Goal: Task Accomplishment & Management: Manage account settings

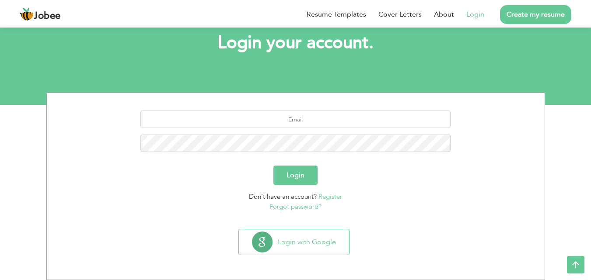
click at [289, 181] on button "Login" at bounding box center [295, 175] width 44 height 19
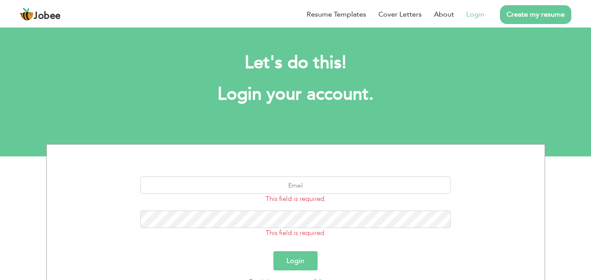
click at [305, 197] on span "This field is required." at bounding box center [296, 199] width 60 height 9
click at [306, 186] on input "text" at bounding box center [295, 186] width 310 height 18
type input "[EMAIL_ADDRESS][DOMAIN_NAME]"
click at [300, 265] on button "Login" at bounding box center [295, 261] width 44 height 19
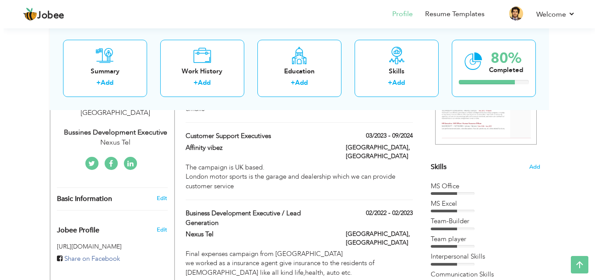
scroll to position [175, 0]
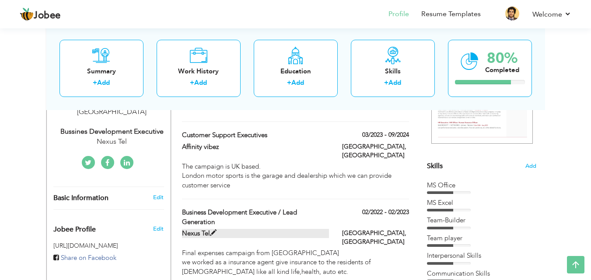
click at [216, 230] on span at bounding box center [213, 233] width 7 height 7
type input "Business Development Executive / Lead Generation"
type input "Nexus Tel"
type input "02/2022"
type input "02/2023"
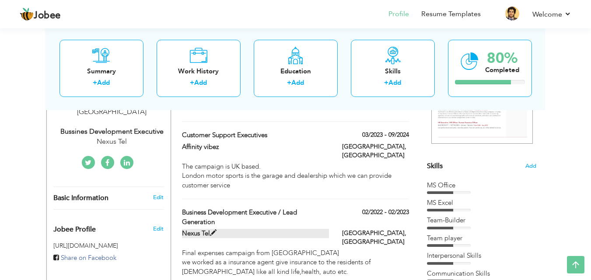
type input "[GEOGRAPHIC_DATA]"
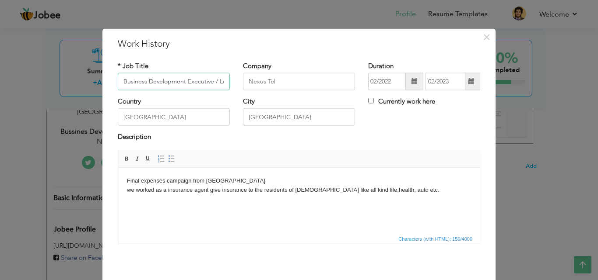
scroll to position [0, 40]
click at [221, 83] on input "Business Development Executive / Lead Generation" at bounding box center [174, 82] width 112 height 18
click at [224, 82] on input "Business Development Executive / Lead Generation" at bounding box center [174, 82] width 112 height 18
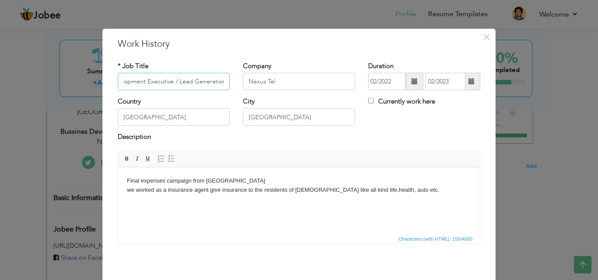
click at [224, 82] on input "Business Development Executive / Lead Generation" at bounding box center [174, 82] width 112 height 18
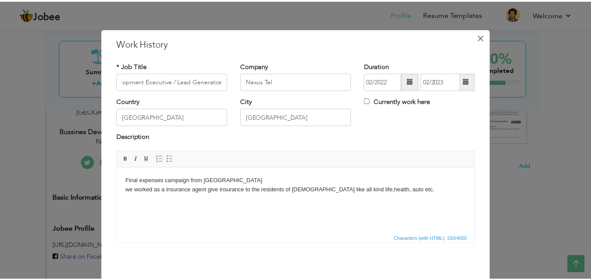
scroll to position [0, 0]
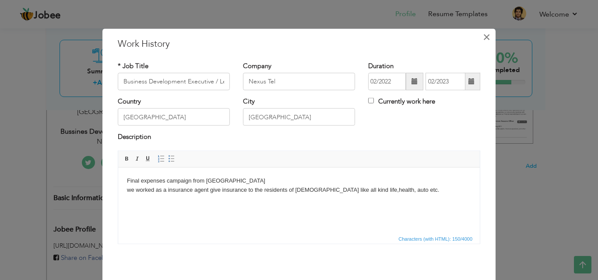
click at [485, 37] on span "×" at bounding box center [486, 37] width 7 height 16
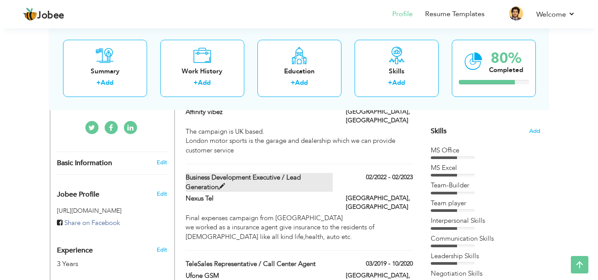
scroll to position [228, 0]
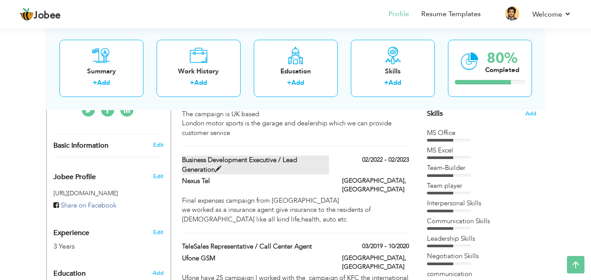
click at [219, 166] on span at bounding box center [218, 169] width 7 height 7
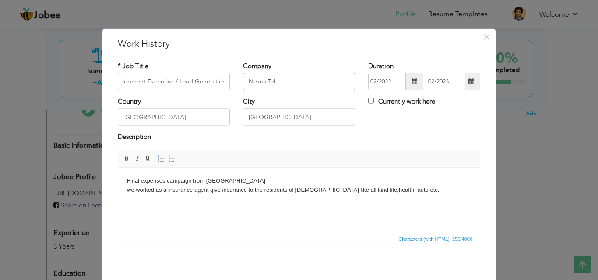
scroll to position [0, 0]
click at [298, 81] on input "Nexus Tel" at bounding box center [299, 82] width 112 height 18
type input "N"
type input "b"
type input "Breakout"
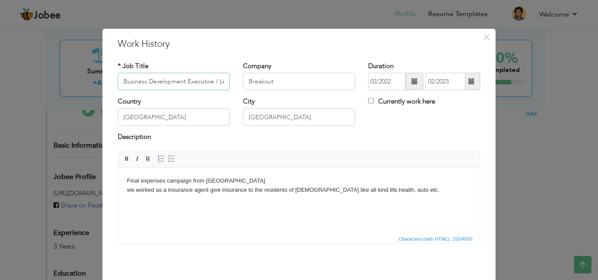
click at [221, 84] on input "Business Development Executive / Lead Generation" at bounding box center [174, 82] width 112 height 18
type input "B"
type input "Sales Men"
click at [280, 139] on div "Description" at bounding box center [299, 138] width 362 height 11
click at [390, 186] on body "Final expenses campaign from [GEOGRAPHIC_DATA] we worked as a insurance agent g…" at bounding box center [299, 185] width 344 height 18
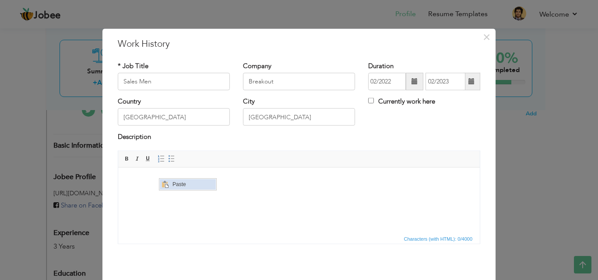
click at [168, 188] on span "Context Menu Options" at bounding box center [164, 184] width 11 height 11
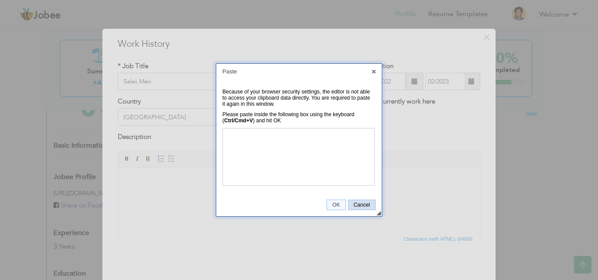
drag, startPoint x: 364, startPoint y: 207, endPoint x: 256, endPoint y: 39, distance: 198.8
click at [371, 207] on span "Cancel" at bounding box center [361, 205] width 27 height 6
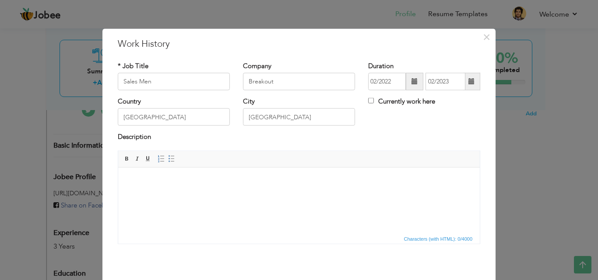
click at [374, 194] on html at bounding box center [298, 181] width 361 height 27
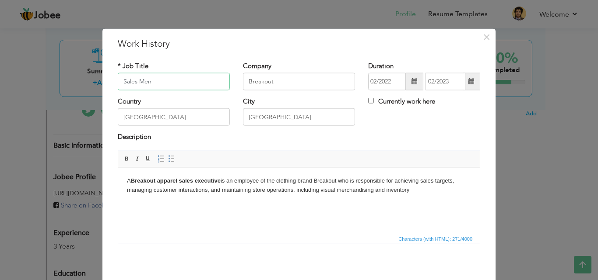
click at [161, 79] on input "Sales Men" at bounding box center [174, 82] width 112 height 18
type input "S"
drag, startPoint x: 221, startPoint y: 180, endPoint x: 181, endPoint y: 182, distance: 40.3
click at [181, 182] on strong "Breakout apparel sales executive" at bounding box center [176, 180] width 90 height 7
copy strong "sales executive"
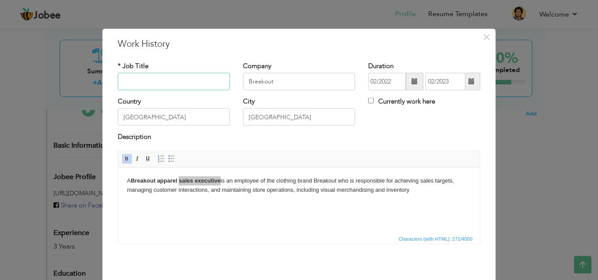
click at [140, 85] on input "text" at bounding box center [174, 82] width 112 height 18
paste input "sales executive"
click at [123, 81] on input "sales executive" at bounding box center [174, 82] width 112 height 18
type input "Sales Executive"
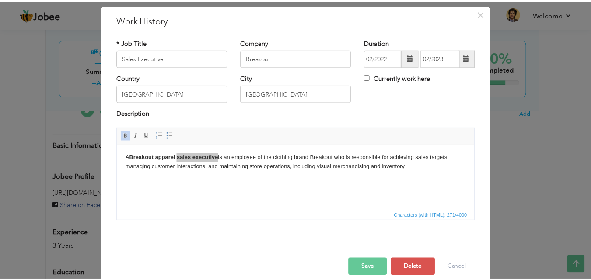
scroll to position [35, 0]
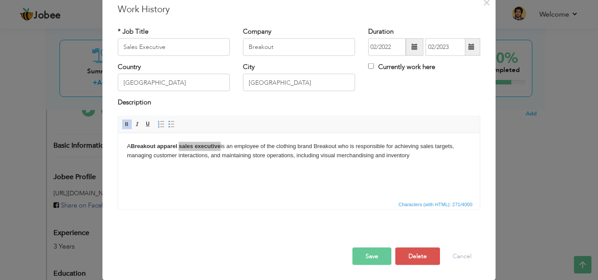
click at [362, 258] on button "Save" at bounding box center [371, 257] width 39 height 18
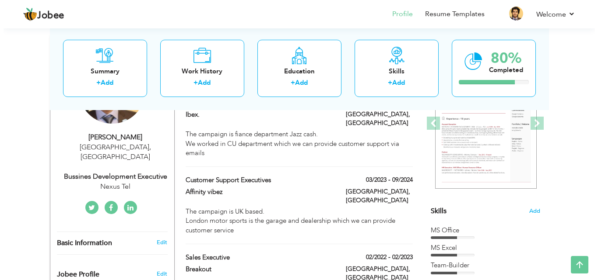
scroll to position [139, 0]
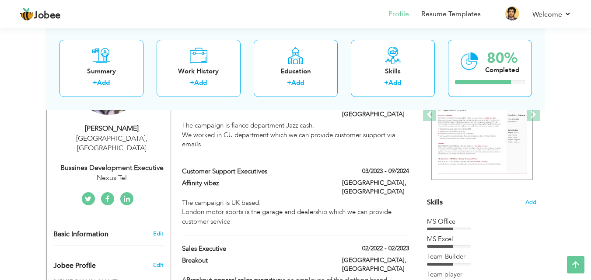
click at [134, 163] on div "Bussines development executive" at bounding box center [111, 168] width 117 height 10
type input "[PERSON_NAME]"
type input "[PHONE_NUMBER]"
select select "number:166"
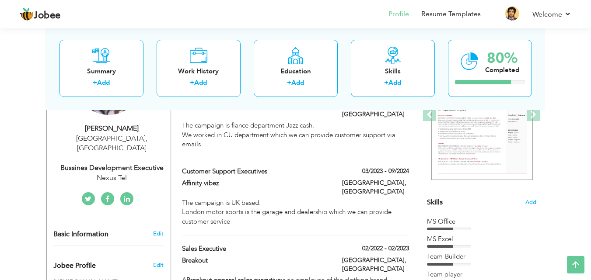
type input "[GEOGRAPHIC_DATA]"
select select "number:5"
type input "Nexus Tel"
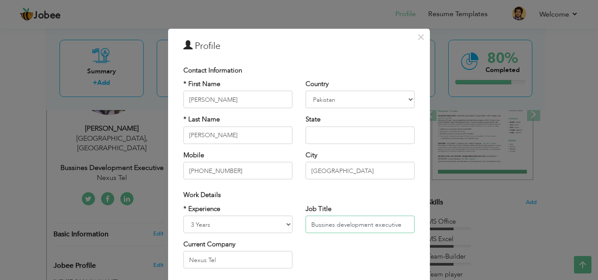
click at [396, 222] on input "Bussines development executive" at bounding box center [359, 225] width 109 height 18
type input "B"
type input "customer service to"
click at [219, 260] on input "Nexus Tel" at bounding box center [237, 261] width 109 height 18
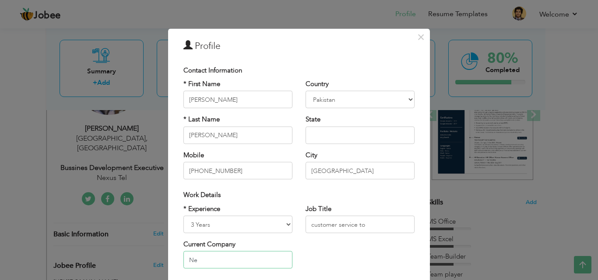
type input "N"
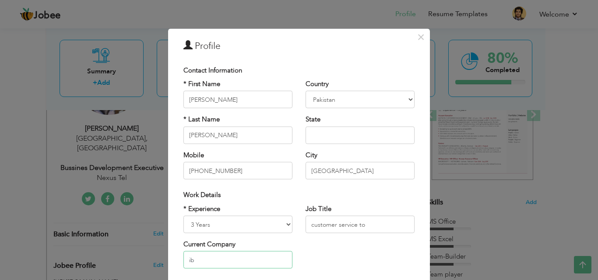
type input "i"
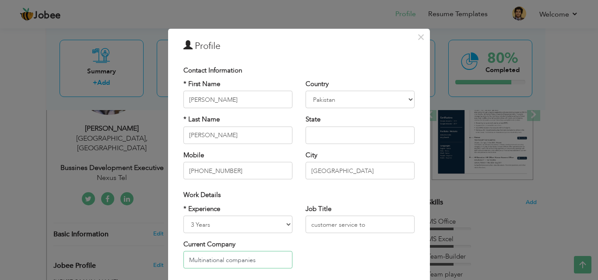
type input "Multinational companies"
click at [236, 171] on input "[PHONE_NUMBER]" at bounding box center [237, 171] width 109 height 18
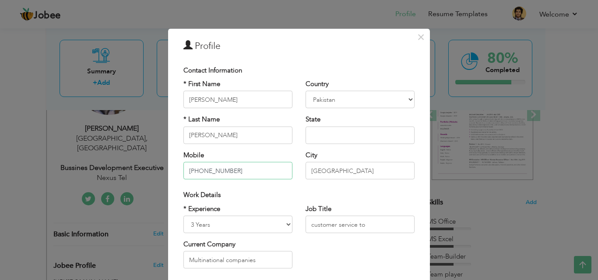
click at [236, 171] on input "[PHONE_NUMBER]" at bounding box center [237, 171] width 109 height 18
type input "[PHONE_NUMBER]"
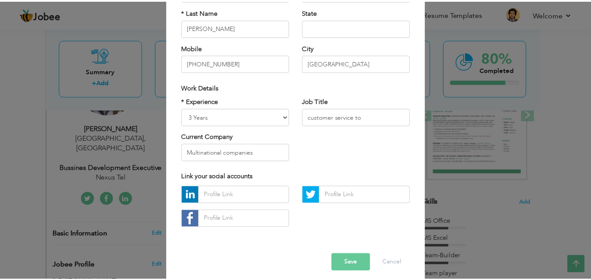
scroll to position [114, 0]
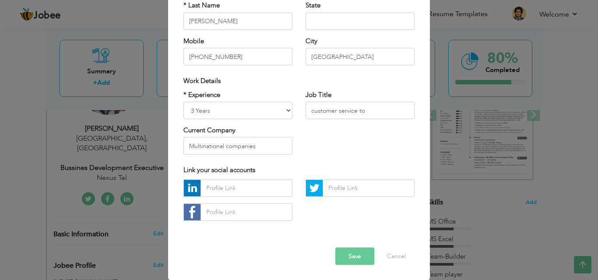
click at [347, 261] on button "Save" at bounding box center [354, 257] width 39 height 18
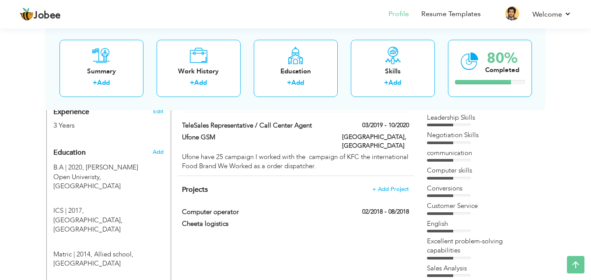
scroll to position [366, 0]
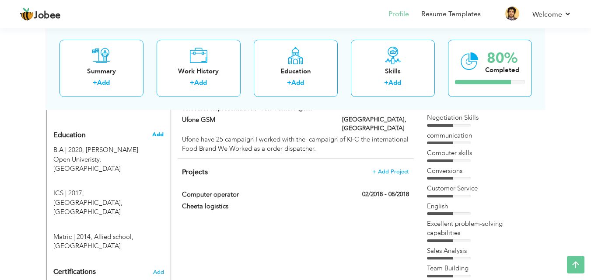
click at [160, 131] on span "Add" at bounding box center [157, 135] width 11 height 8
radio input "true"
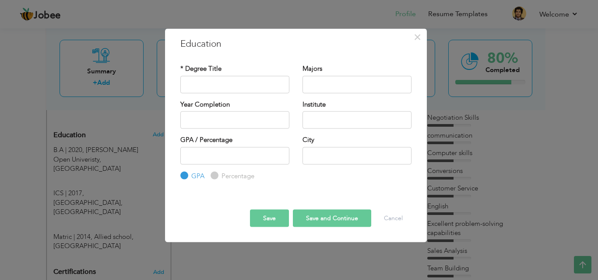
click at [116, 149] on div "× Education * Degree Title Majors Year Completion Institute GPA" at bounding box center [299, 140] width 598 height 280
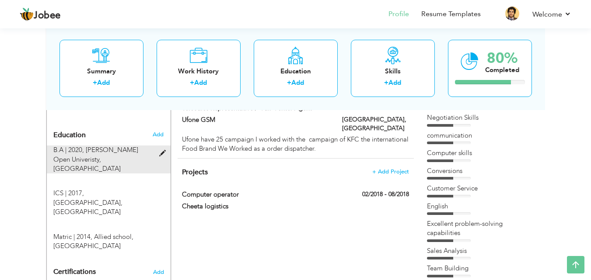
click at [161, 151] on span at bounding box center [164, 154] width 11 height 7
type input "B.A"
type input "2020"
type input "[PERSON_NAME] Open Univeristy"
type input "[GEOGRAPHIC_DATA]"
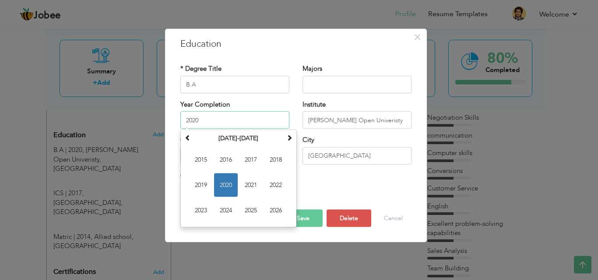
click at [222, 121] on input "2020" at bounding box center [234, 121] width 109 height 18
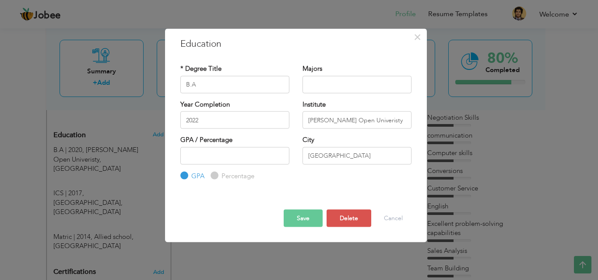
click at [339, 140] on div "City [GEOGRAPHIC_DATA]" at bounding box center [356, 150] width 109 height 29
click at [238, 119] on input "2022" at bounding box center [234, 121] width 109 height 18
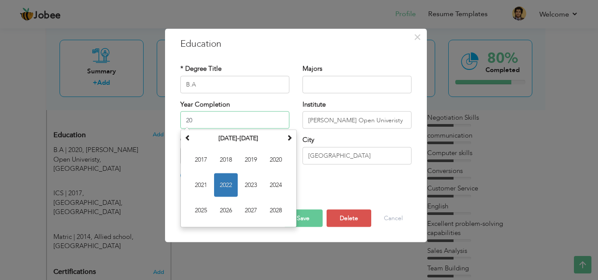
type input "2"
type input "2025"
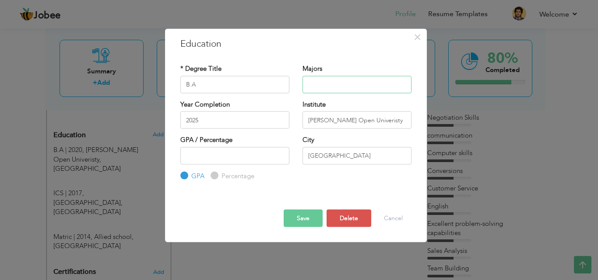
click at [333, 83] on input "text" at bounding box center [356, 85] width 109 height 18
click at [321, 86] on input "Fine Arts" at bounding box center [356, 85] width 109 height 18
type input "Fine & Arts"
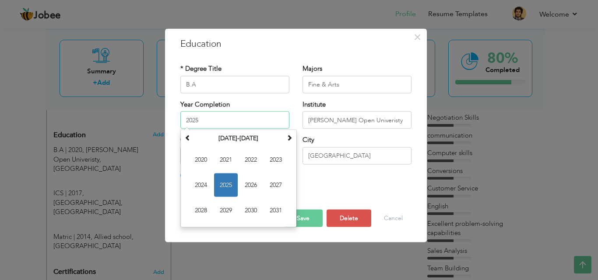
click at [229, 119] on input "2025" at bounding box center [234, 121] width 109 height 18
click at [289, 140] on span at bounding box center [289, 138] width 6 height 6
click at [185, 138] on span at bounding box center [188, 138] width 6 height 6
click at [248, 184] on span "2026" at bounding box center [251, 186] width 24 height 24
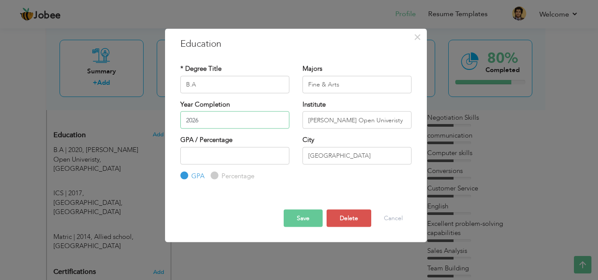
click at [210, 117] on input "2026" at bounding box center [234, 121] width 109 height 18
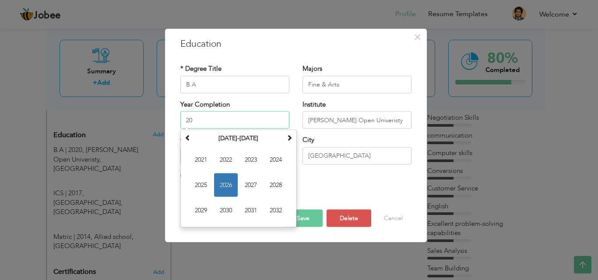
type input "2"
click at [177, 97] on div "* Degree Title B.A" at bounding box center [235, 81] width 122 height 35
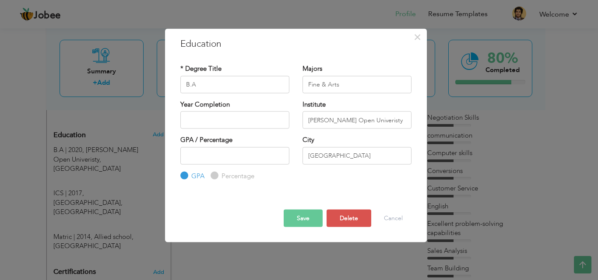
click at [309, 217] on button "Save" at bounding box center [303, 219] width 39 height 18
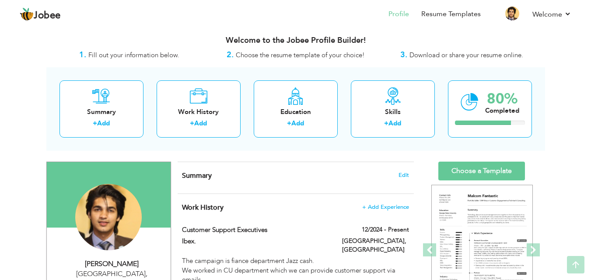
scroll to position [0, 0]
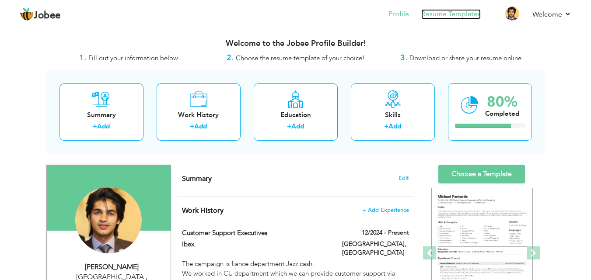
click at [434, 15] on link "Resume Templates" at bounding box center [451, 14] width 60 height 10
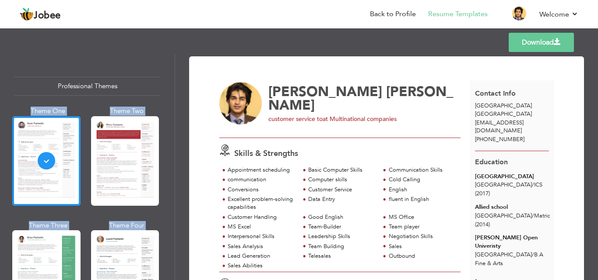
click at [174, 68] on div "Professional Themes Theme One Theme Two Theme Three Theme Four" at bounding box center [299, 167] width 598 height 226
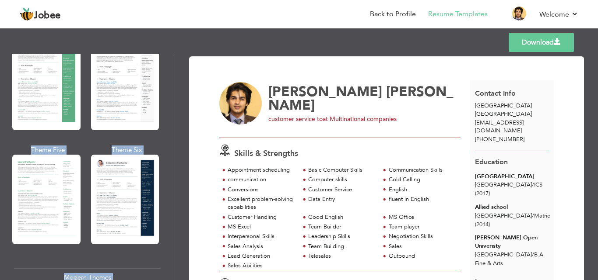
scroll to position [200, 0]
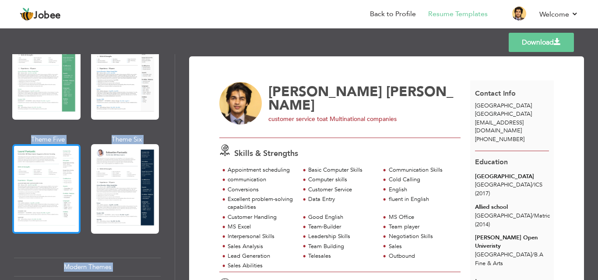
click at [62, 167] on div at bounding box center [46, 189] width 68 height 90
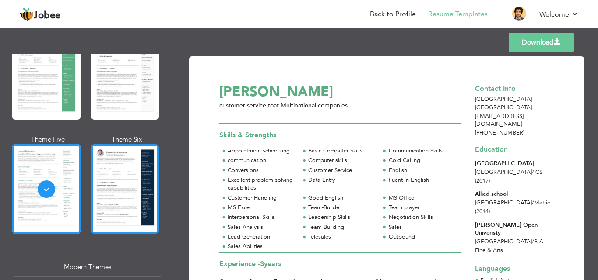
click at [105, 172] on div at bounding box center [125, 189] width 68 height 90
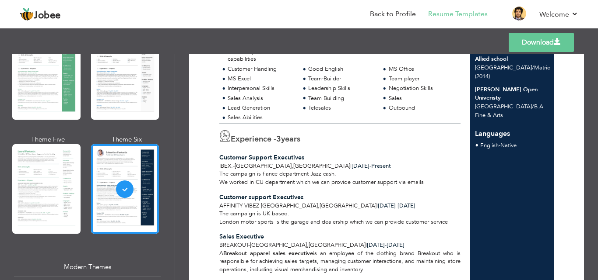
scroll to position [0, 0]
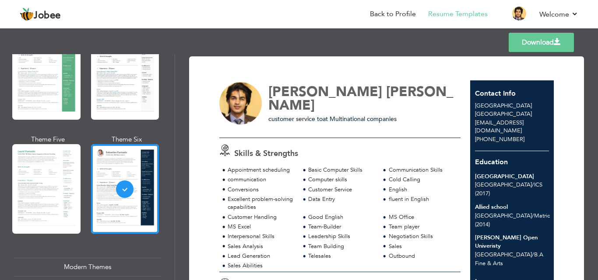
click at [530, 43] on link "Download" at bounding box center [540, 42] width 65 height 19
